Goal: Check status: Check status

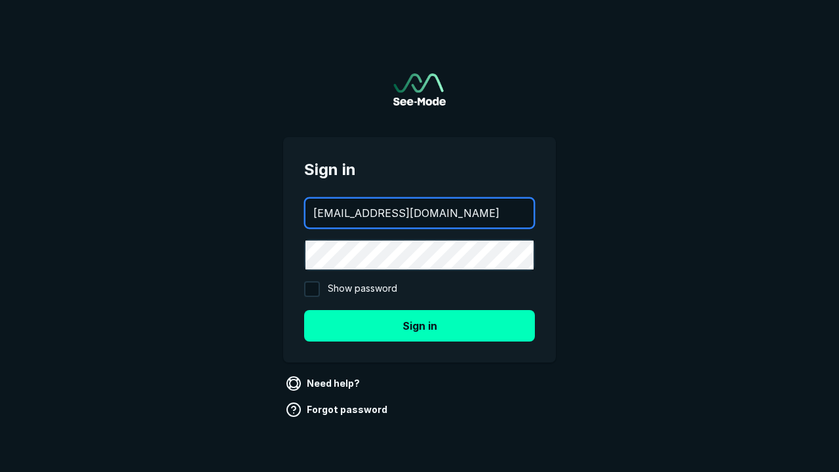
type input "[EMAIL_ADDRESS][DOMAIN_NAME]"
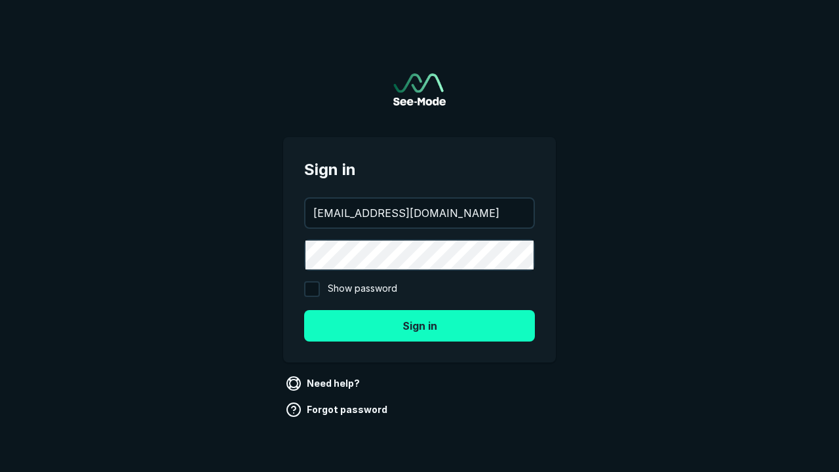
click at [420, 325] on button "Sign in" at bounding box center [419, 325] width 231 height 31
